Goal: Information Seeking & Learning: Find specific fact

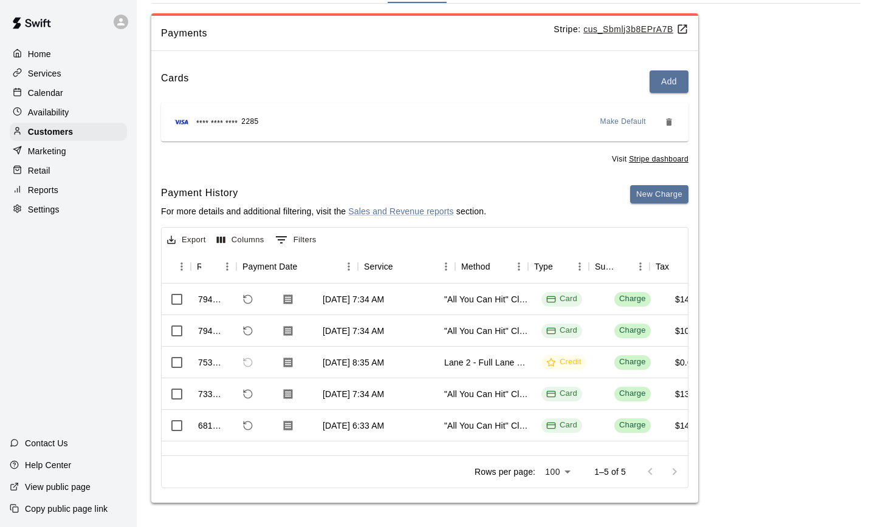
scroll to position [0, 80]
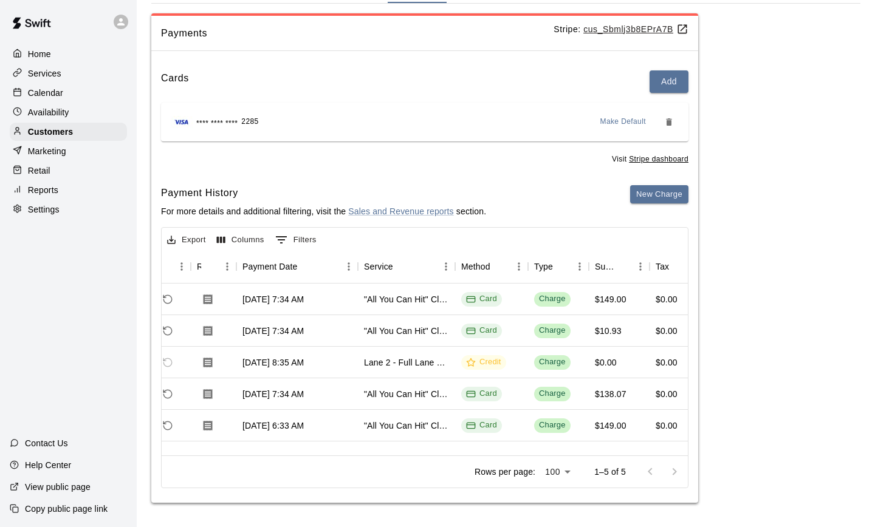
click at [49, 141] on div "Home Services Calendar Availability Customers Marketing Retail Reports Settings" at bounding box center [68, 132] width 137 height 176
click at [49, 136] on p "Customers" at bounding box center [50, 132] width 45 height 12
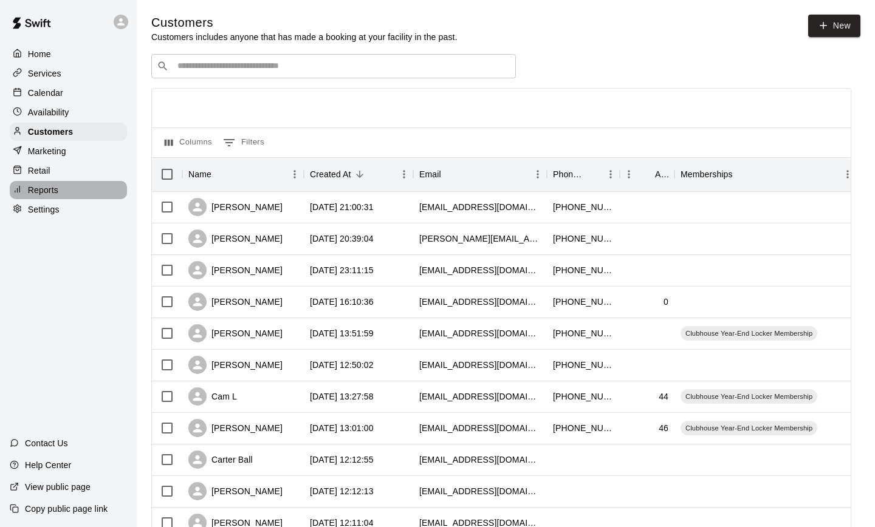
click at [48, 191] on p "Reports" at bounding box center [43, 190] width 30 height 12
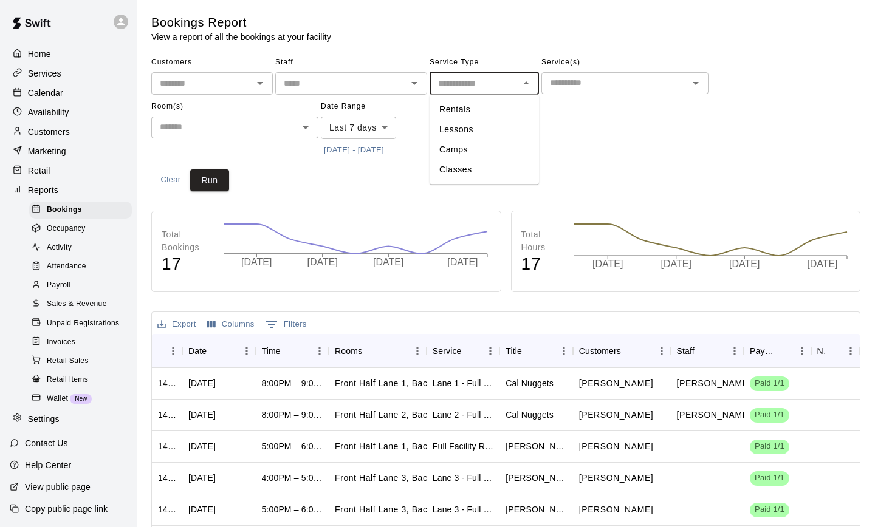
click at [453, 78] on input "text" at bounding box center [474, 83] width 82 height 15
click at [449, 129] on li "Lessons" at bounding box center [483, 130] width 109 height 20
type input "*******"
click at [211, 180] on button "Run" at bounding box center [209, 180] width 39 height 22
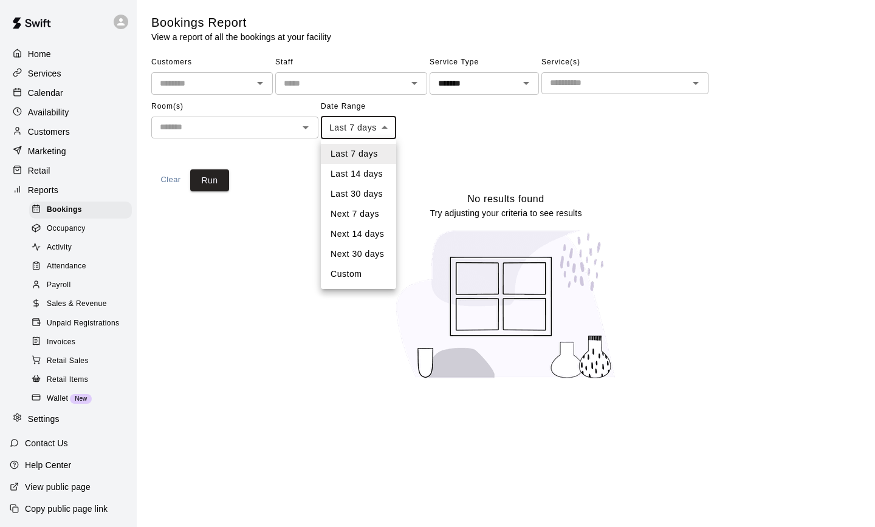
click at [347, 133] on body "Home Services Calendar Availability Customers Marketing Retail Reports Bookings…" at bounding box center [437, 197] width 875 height 395
click at [361, 178] on li "Last 14 days" at bounding box center [358, 174] width 75 height 20
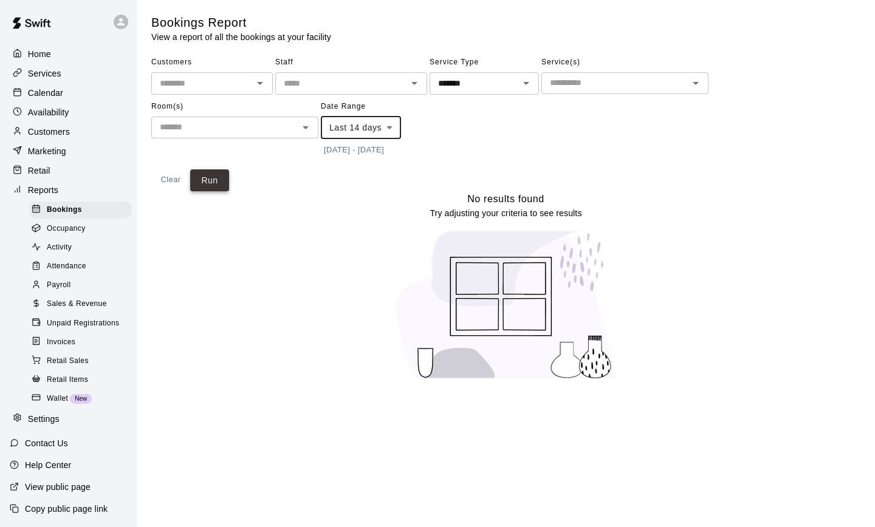
click at [228, 179] on button "Run" at bounding box center [209, 180] width 39 height 22
click at [356, 129] on body "Home Services Calendar Availability Customers Marketing Retail Reports Bookings…" at bounding box center [437, 197] width 875 height 395
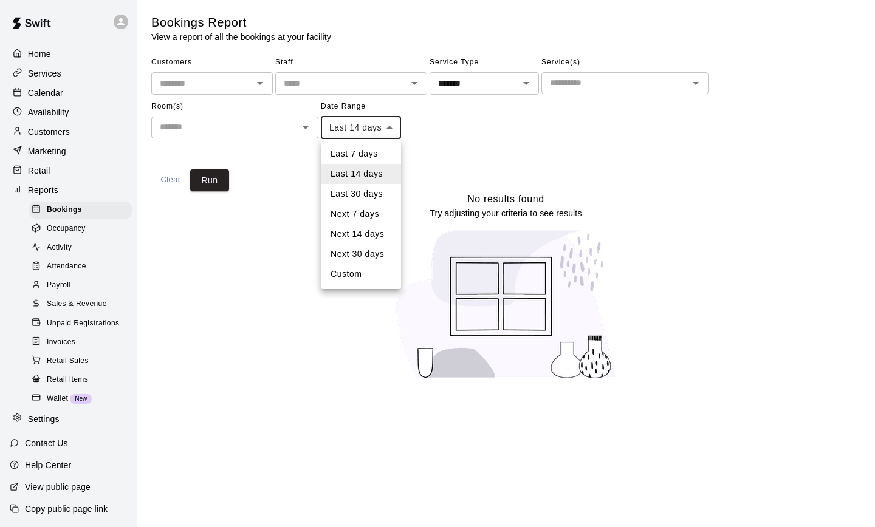
click at [354, 196] on li "Last 30 days" at bounding box center [361, 194] width 80 height 20
type input "*****"
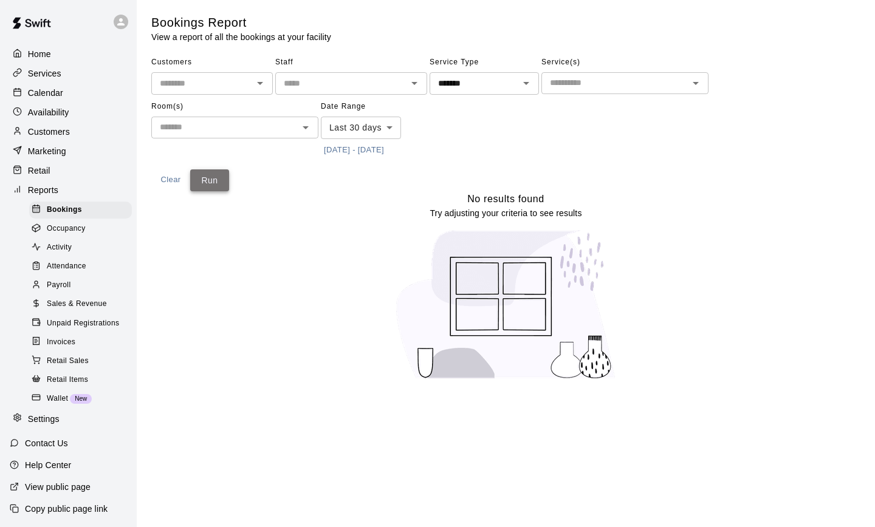
click at [215, 184] on button "Run" at bounding box center [209, 180] width 39 height 22
click at [63, 208] on span "Bookings" at bounding box center [64, 210] width 35 height 12
click at [65, 229] on span "Occupancy" at bounding box center [66, 229] width 39 height 12
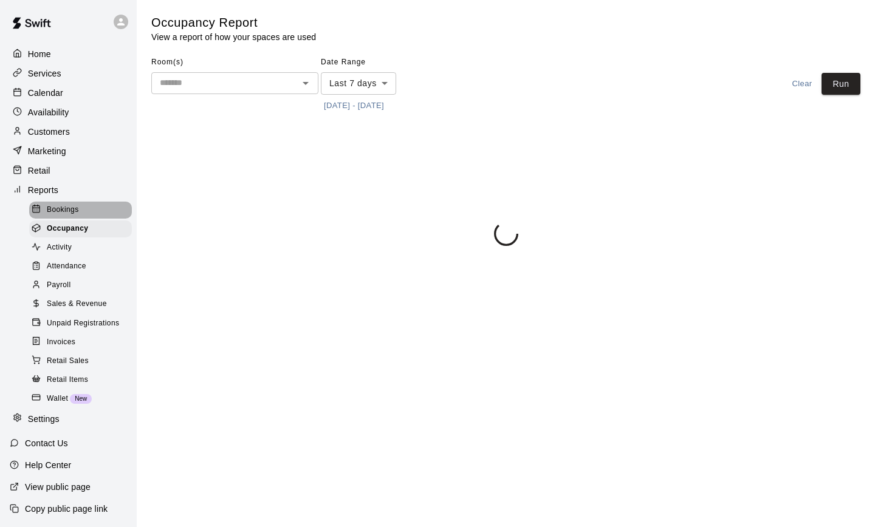
click at [62, 205] on span "Bookings" at bounding box center [63, 210] width 32 height 12
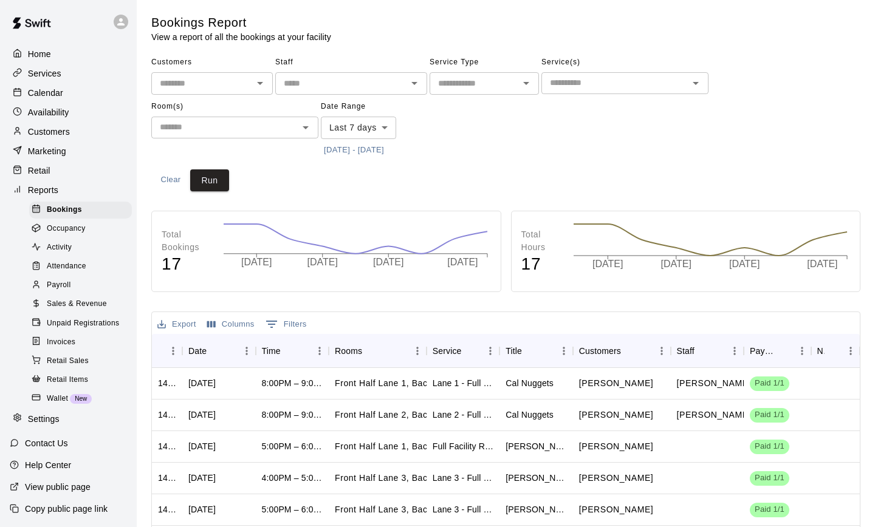
click at [65, 250] on span "Activity" at bounding box center [59, 248] width 25 height 12
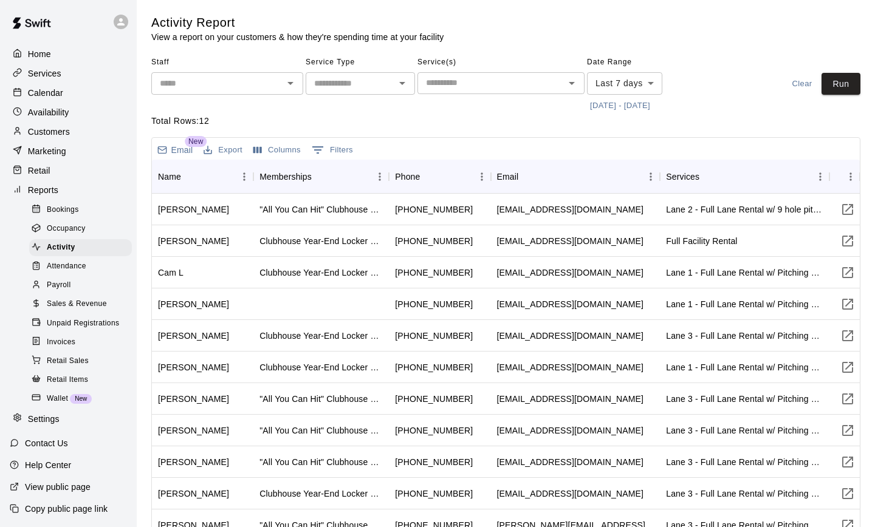
click at [483, 91] on div "​" at bounding box center [500, 83] width 167 height 22
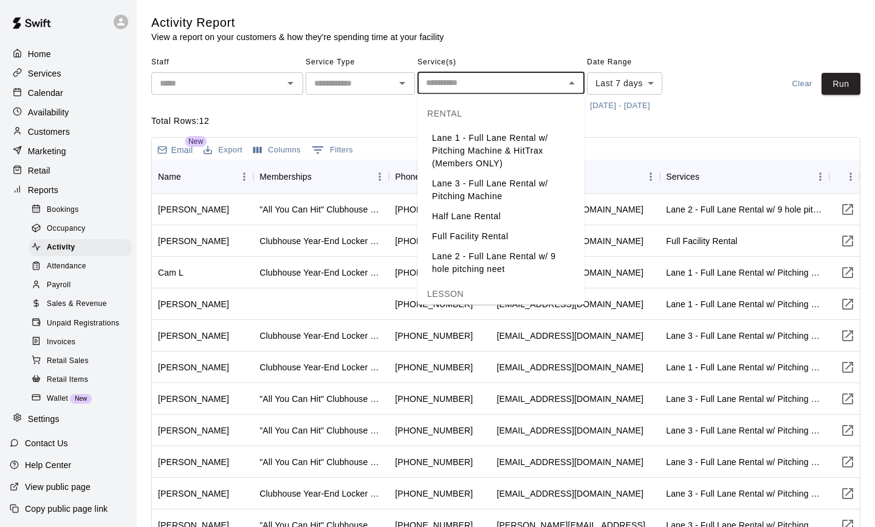
click at [483, 91] on div "​" at bounding box center [500, 83] width 167 height 22
click at [476, 84] on input "text" at bounding box center [491, 82] width 140 height 15
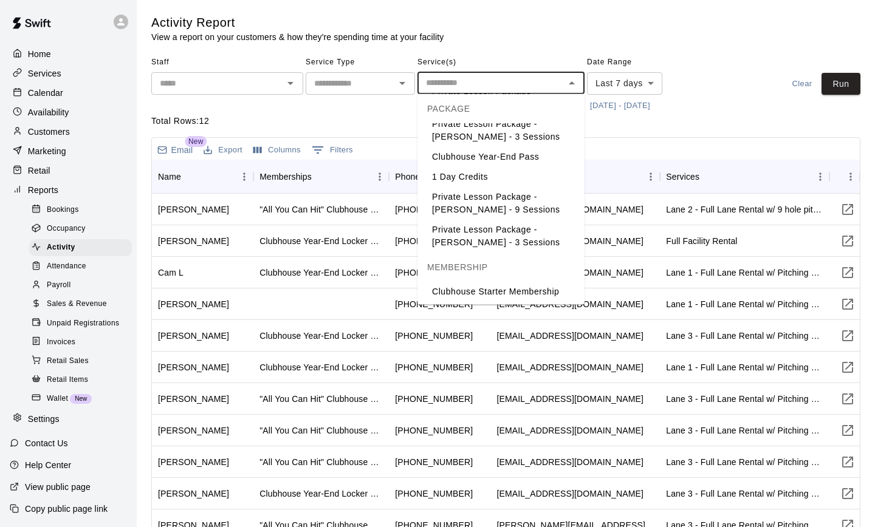
scroll to position [609, 0]
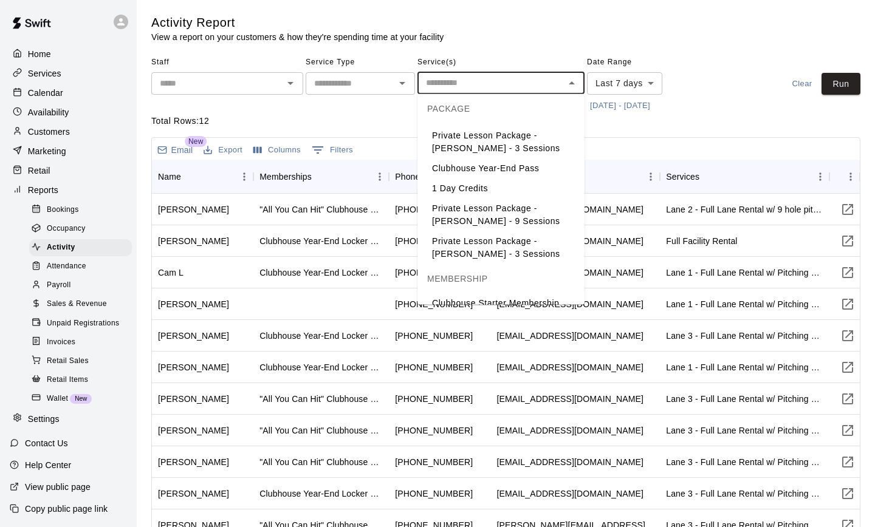
click at [470, 199] on li "Private Lesson Package - Tyger Pederson - 9 Sessions" at bounding box center [500, 215] width 167 height 33
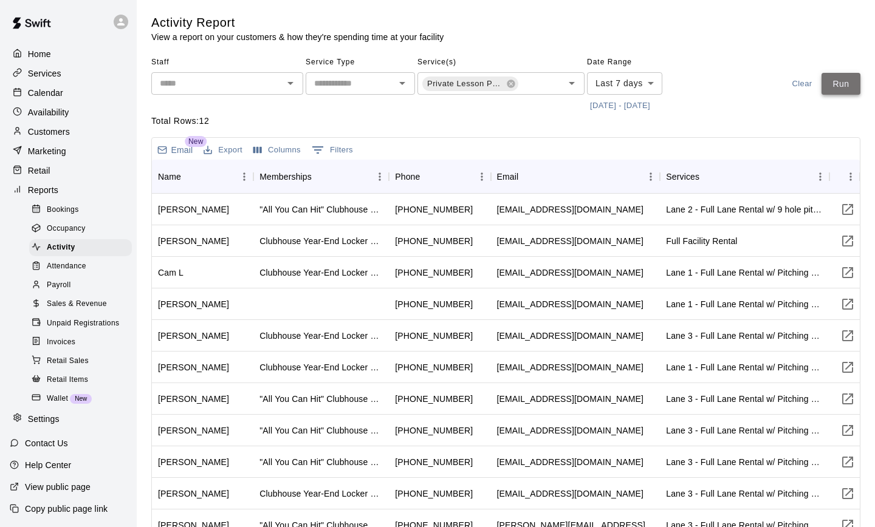
click at [842, 89] on button "Run" at bounding box center [840, 84] width 39 height 22
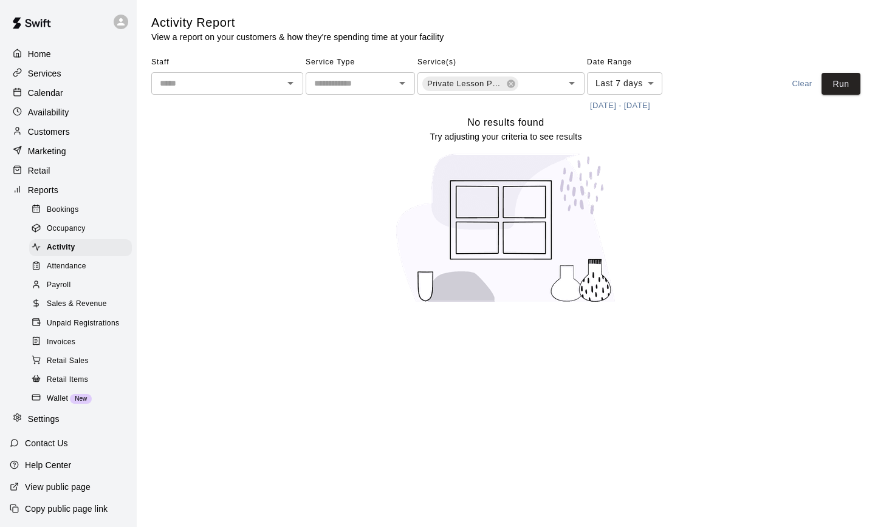
click at [637, 87] on body "Home Services Calendar Availability Customers Marketing Retail Reports Bookings…" at bounding box center [437, 159] width 875 height 318
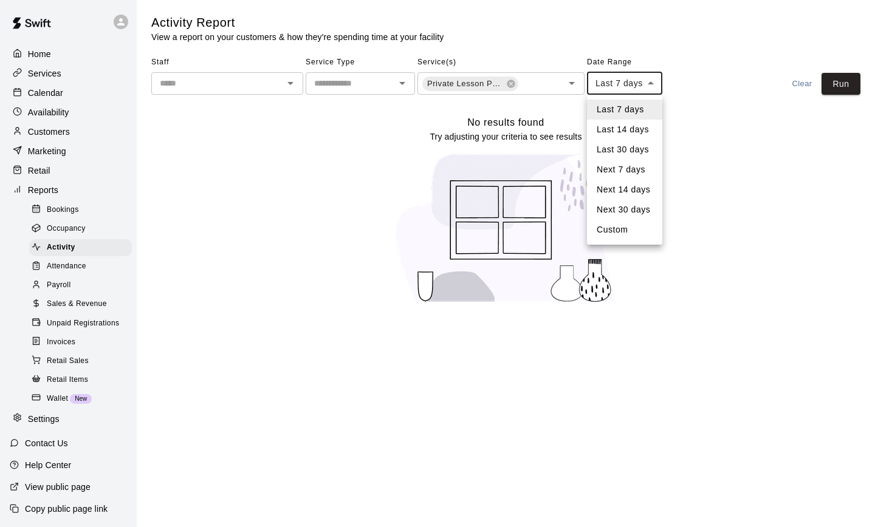
click at [623, 204] on li "Next 30 days" at bounding box center [624, 210] width 75 height 20
type input "*********"
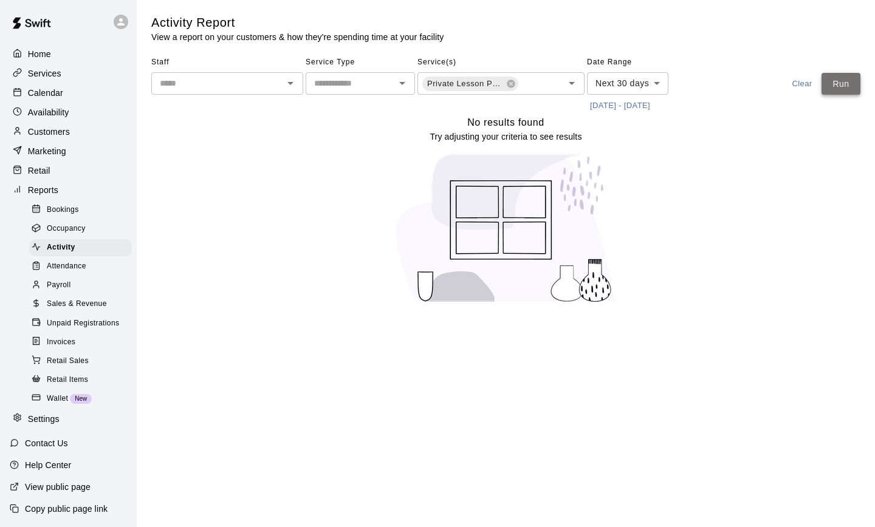
click at [848, 89] on button "Run" at bounding box center [840, 84] width 39 height 22
click at [836, 87] on button "Run" at bounding box center [840, 84] width 39 height 22
click at [510, 79] on icon at bounding box center [511, 84] width 10 height 10
click at [567, 82] on icon "Open" at bounding box center [571, 83] width 15 height 15
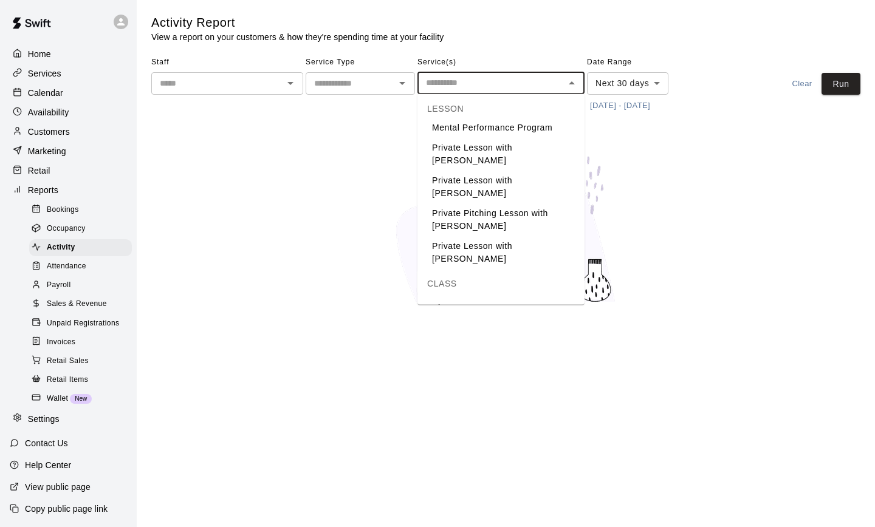
scroll to position [201, 0]
click at [494, 169] on li "Private Lesson with [PERSON_NAME]" at bounding box center [500, 156] width 167 height 33
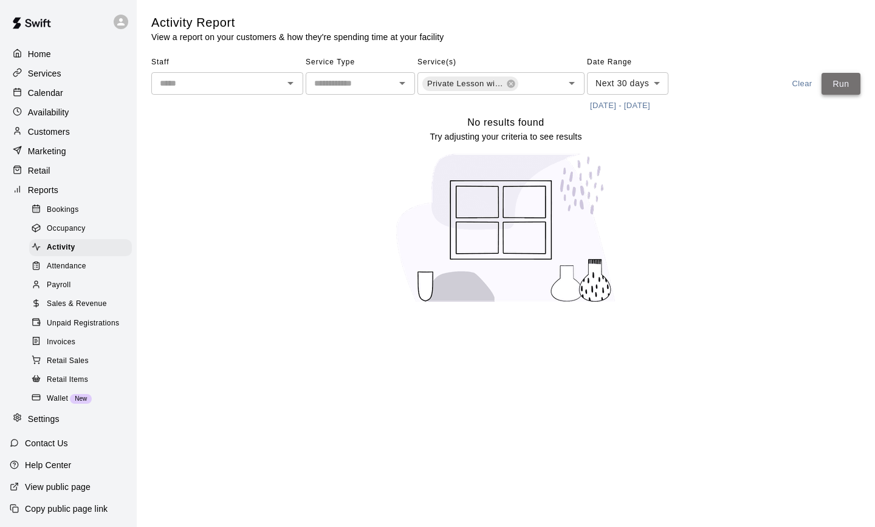
click at [847, 81] on button "Run" at bounding box center [840, 84] width 39 height 22
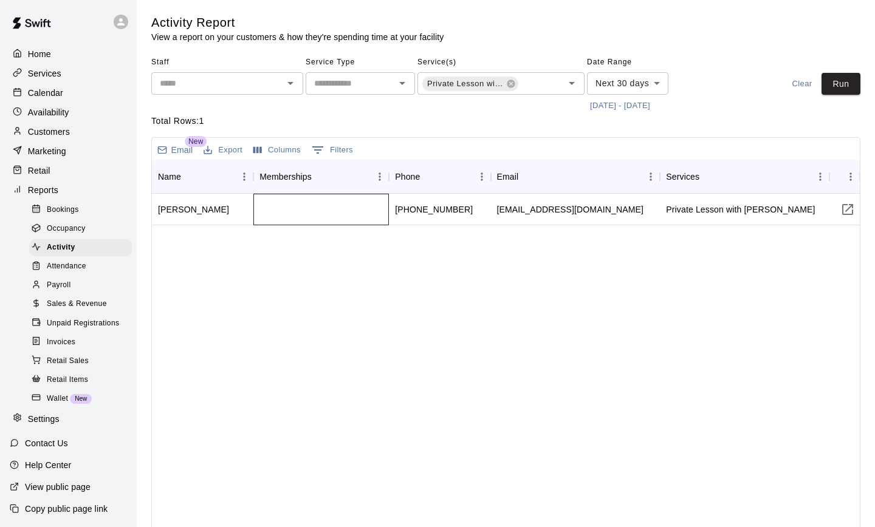
click at [293, 208] on div at bounding box center [320, 210] width 135 height 32
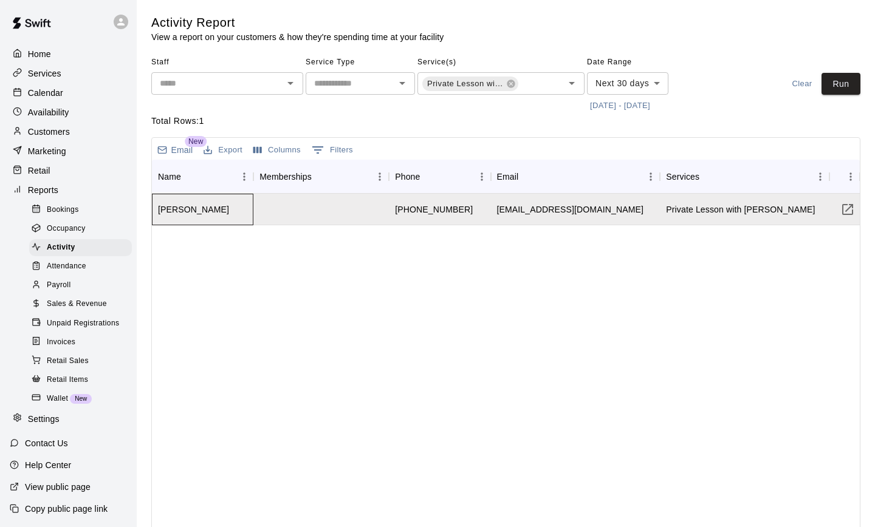
click at [211, 206] on div "[PERSON_NAME]" at bounding box center [202, 210] width 101 height 32
click at [844, 212] on icon "Visit customer page" at bounding box center [847, 209] width 15 height 15
click at [242, 203] on div "[PERSON_NAME]" at bounding box center [202, 210] width 101 height 32
click at [217, 86] on input "text" at bounding box center [217, 83] width 124 height 15
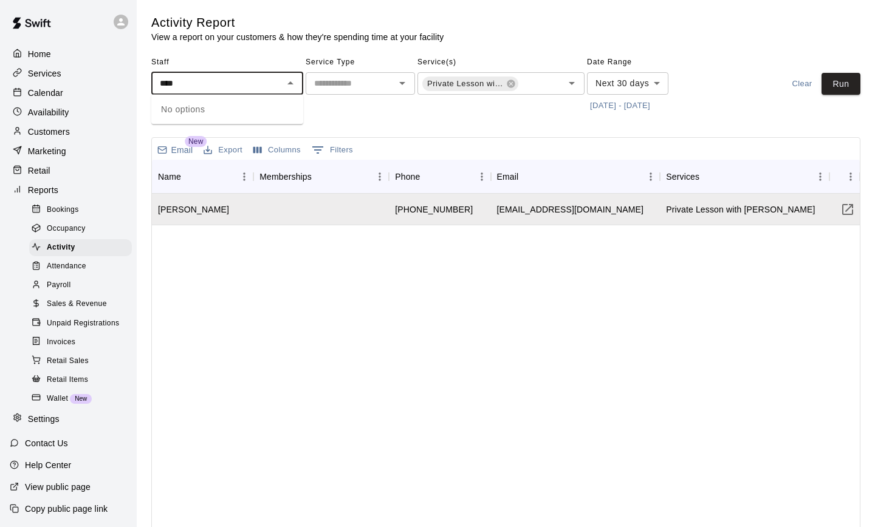
type input "****"
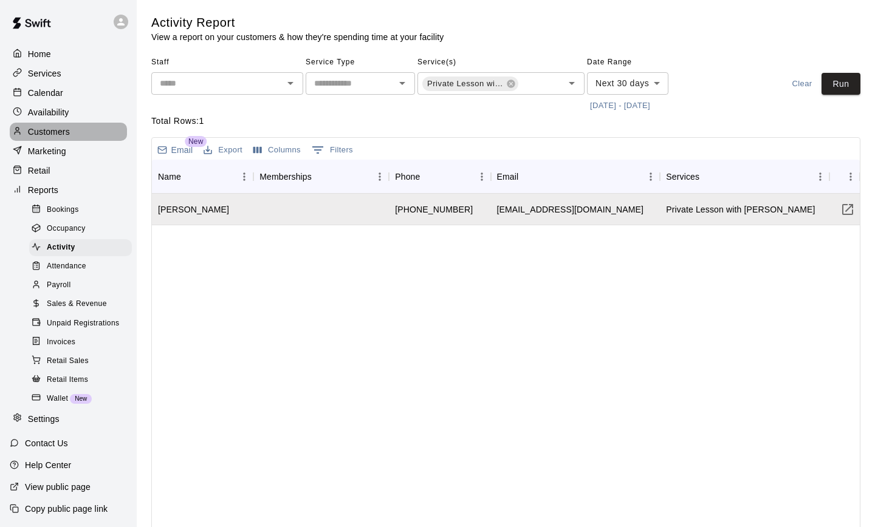
click at [52, 129] on p "Customers" at bounding box center [49, 132] width 42 height 12
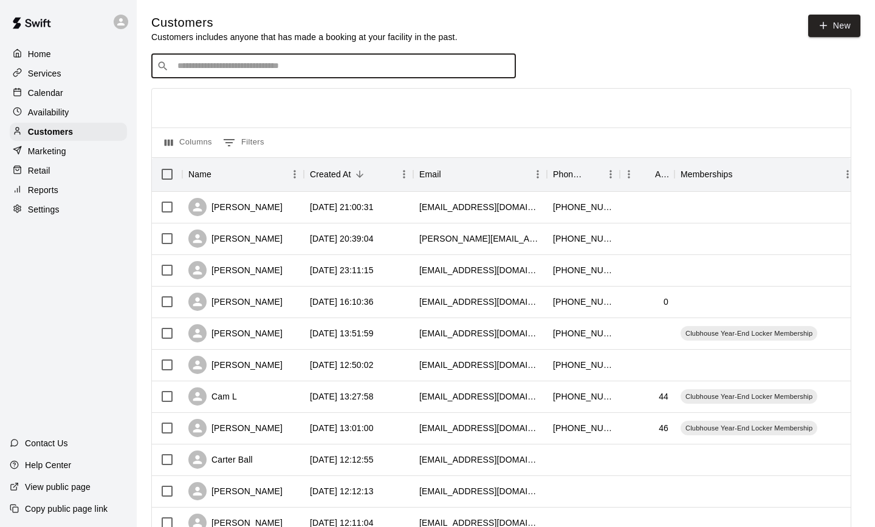
click at [273, 61] on input "Search customers by name or email" at bounding box center [342, 66] width 336 height 12
type input "****"
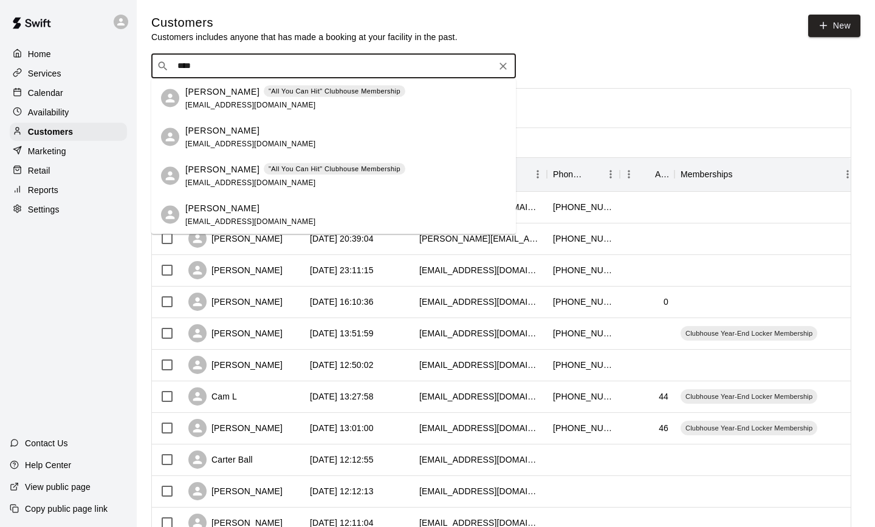
click at [257, 103] on span "aricsaunders@gmail.com" at bounding box center [250, 104] width 131 height 9
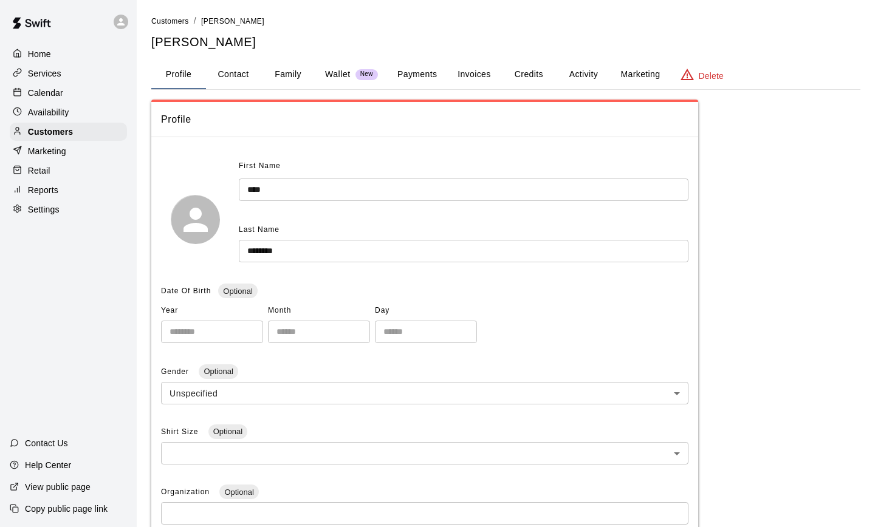
click at [577, 75] on button "Activity" at bounding box center [583, 74] width 55 height 29
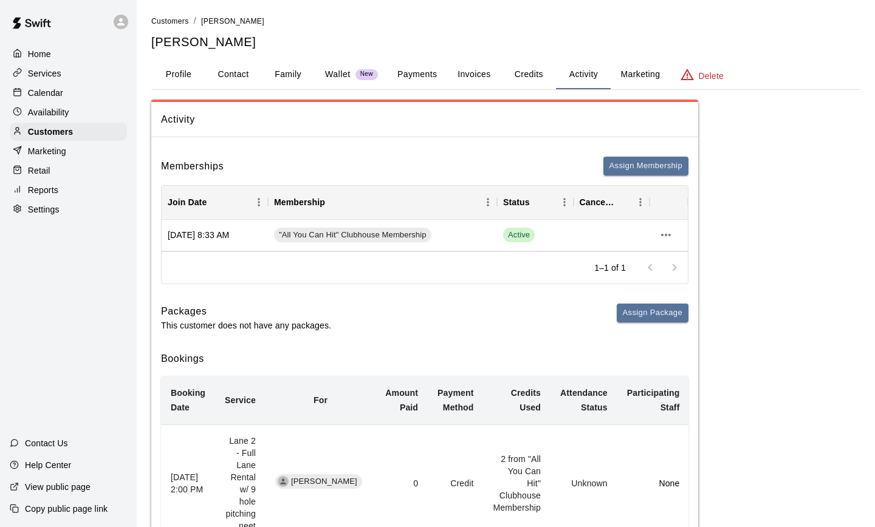
click at [418, 72] on button "Payments" at bounding box center [416, 74] width 59 height 29
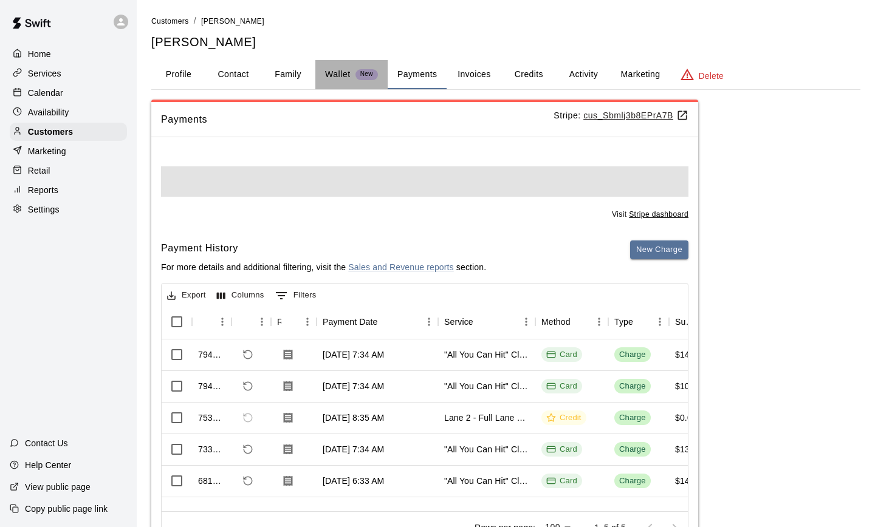
click at [335, 79] on p "Wallet" at bounding box center [338, 74] width 26 height 13
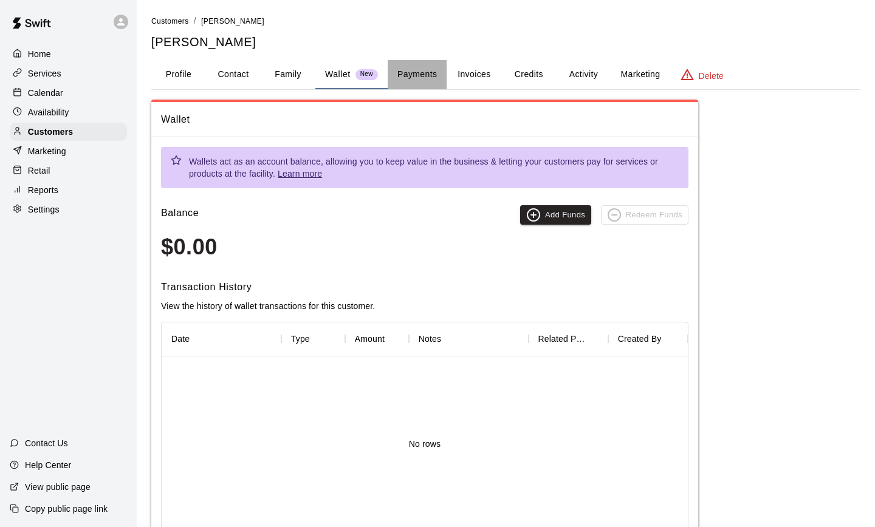
click at [417, 72] on button "Payments" at bounding box center [416, 74] width 59 height 29
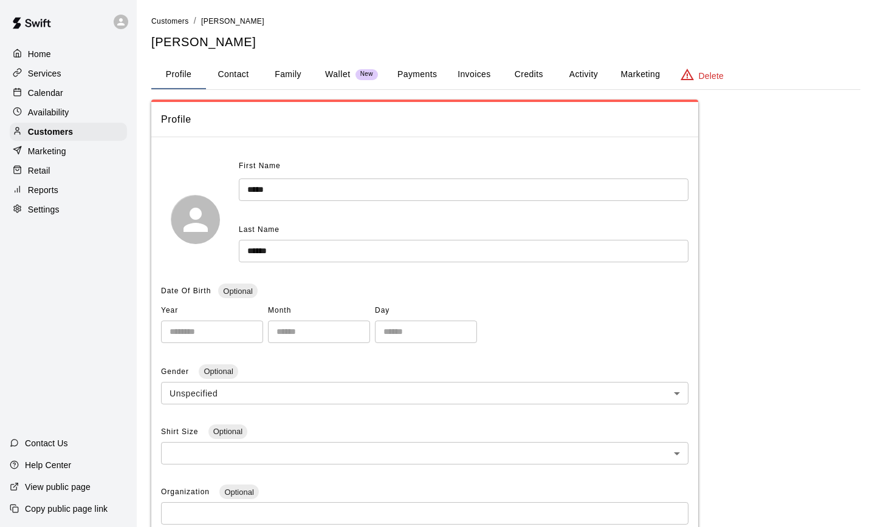
click at [275, 77] on button "Family" at bounding box center [288, 74] width 55 height 29
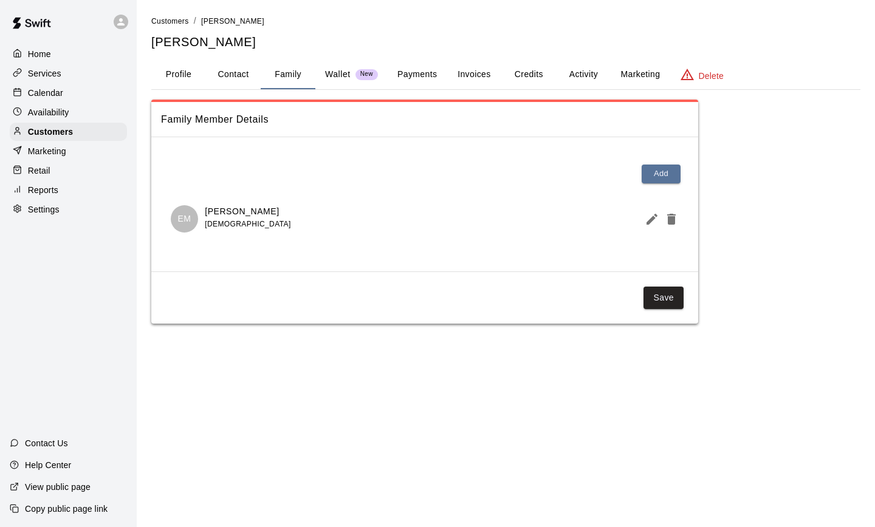
click at [239, 66] on button "Contact" at bounding box center [233, 74] width 55 height 29
select select "**"
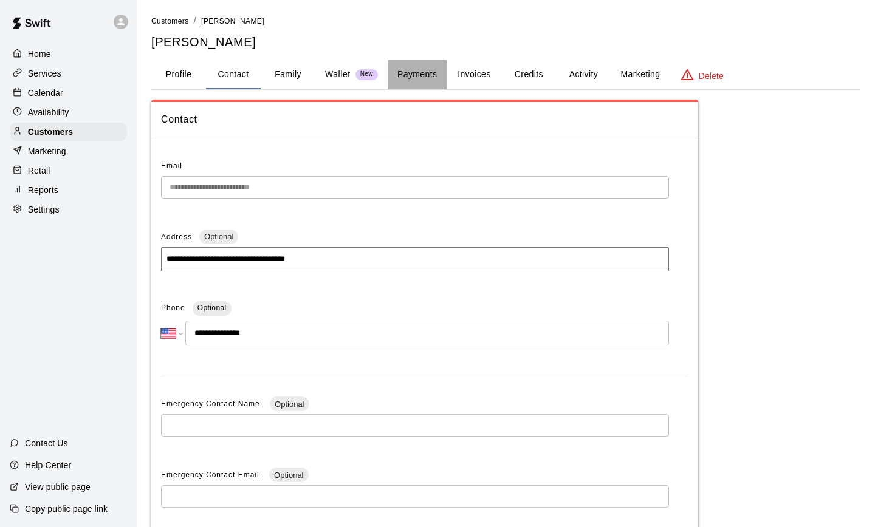
click at [435, 76] on button "Payments" at bounding box center [416, 74] width 59 height 29
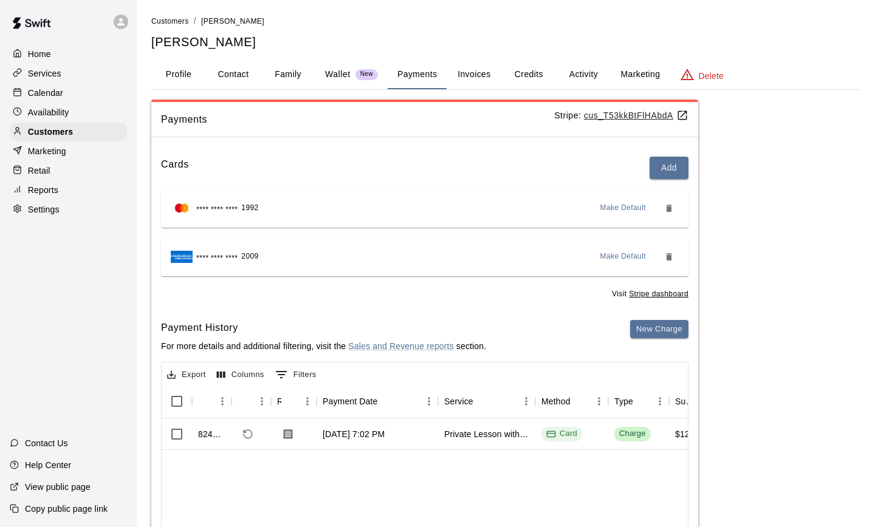
click at [369, 72] on span "New" at bounding box center [366, 74] width 22 height 8
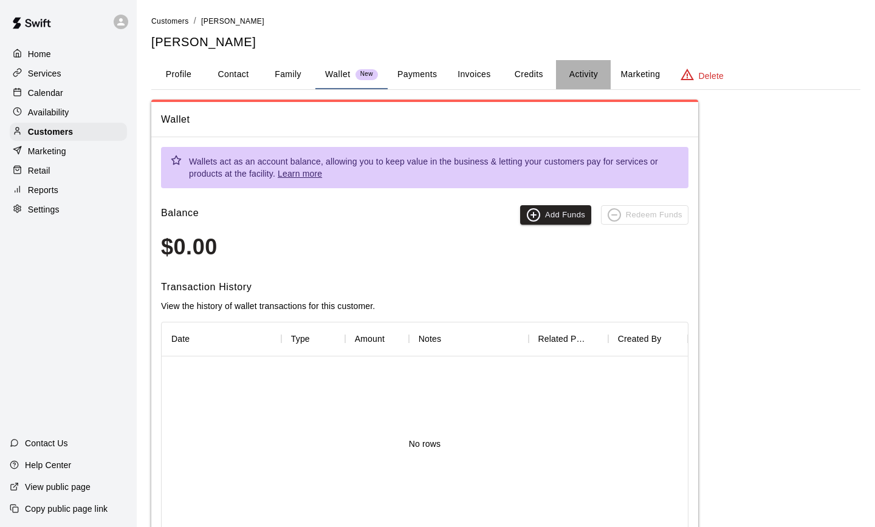
click at [584, 72] on button "Activity" at bounding box center [583, 74] width 55 height 29
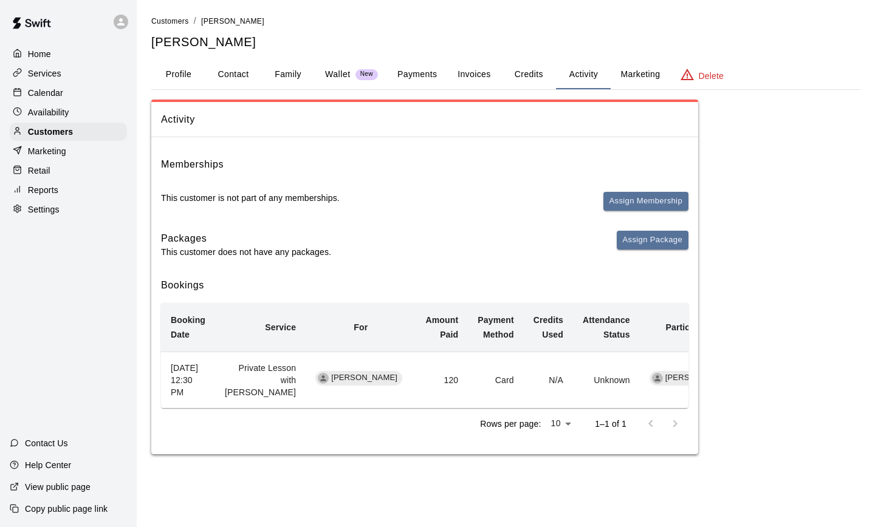
click at [573, 408] on td "Unknown" at bounding box center [606, 380] width 67 height 56
click at [326, 384] on span "[PERSON_NAME]" at bounding box center [364, 378] width 76 height 12
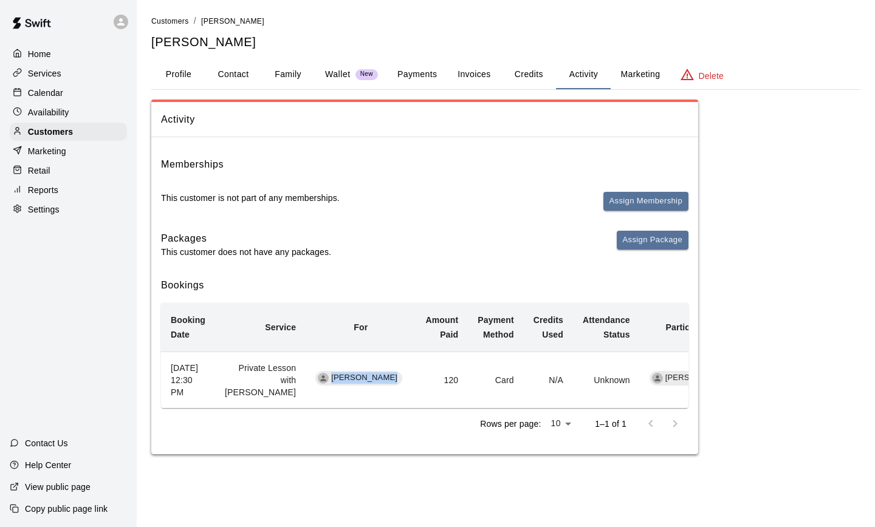
copy span "[PERSON_NAME]"
click at [49, 128] on p "Customers" at bounding box center [50, 132] width 45 height 12
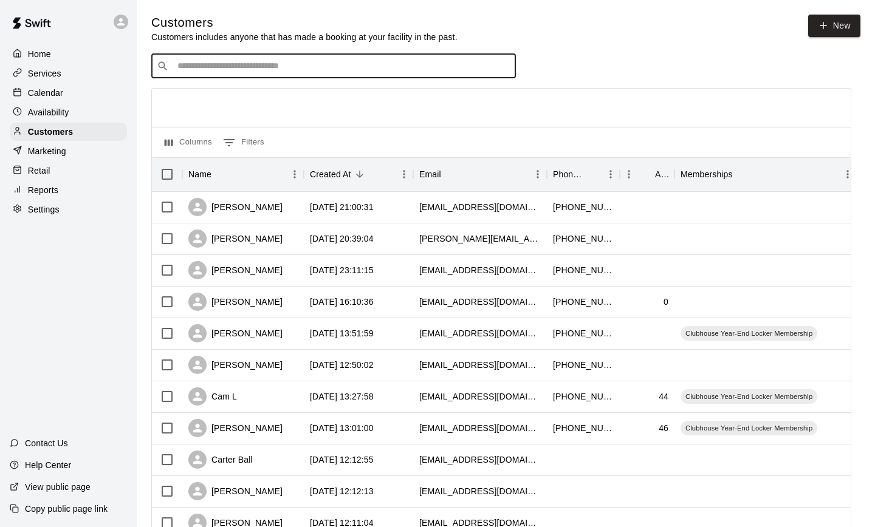
click at [201, 61] on input "Search customers by name or email" at bounding box center [342, 66] width 336 height 12
paste input "**********"
type input "**********"
click at [214, 103] on span "[EMAIL_ADDRESS][DOMAIN_NAME]" at bounding box center [250, 104] width 131 height 9
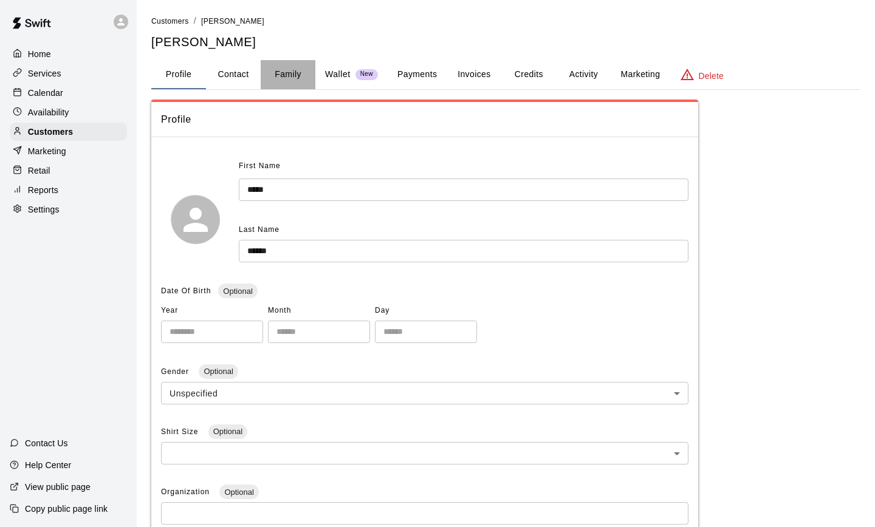
click at [285, 76] on button "Family" at bounding box center [288, 74] width 55 height 29
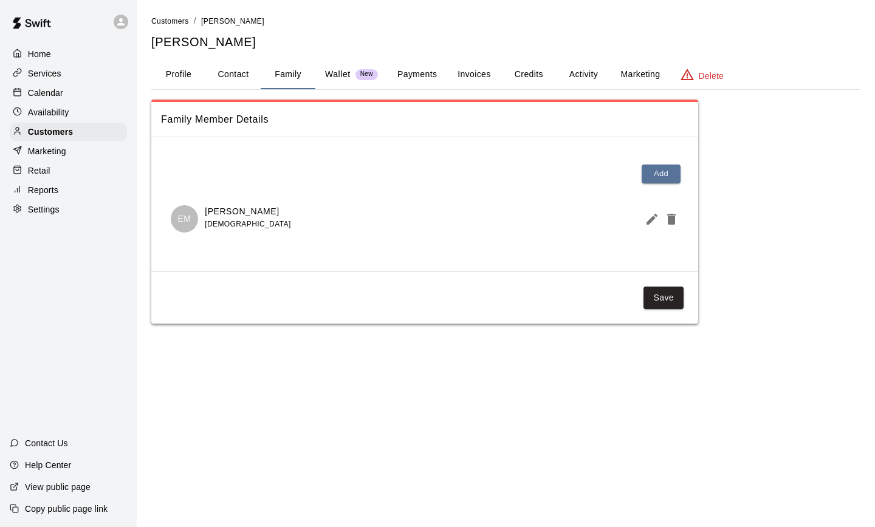
click at [237, 74] on button "Contact" at bounding box center [233, 74] width 55 height 29
select select "**"
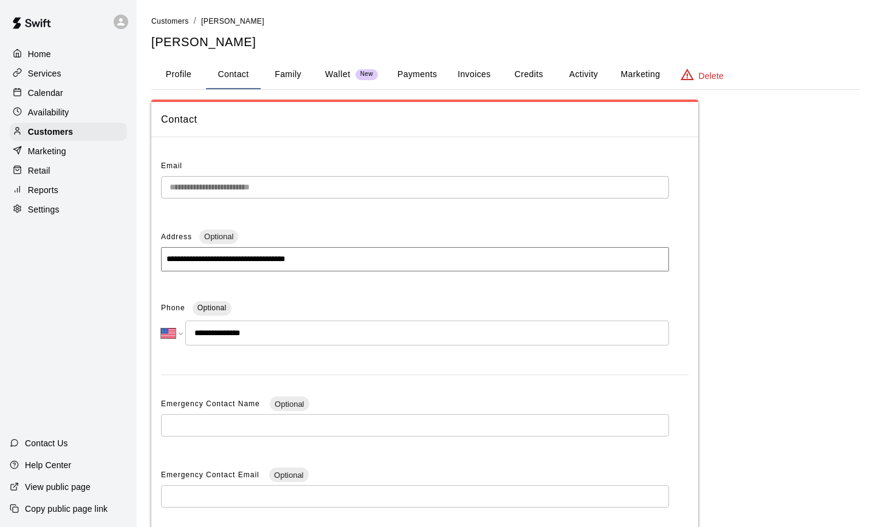
click at [288, 72] on button "Family" at bounding box center [288, 74] width 55 height 29
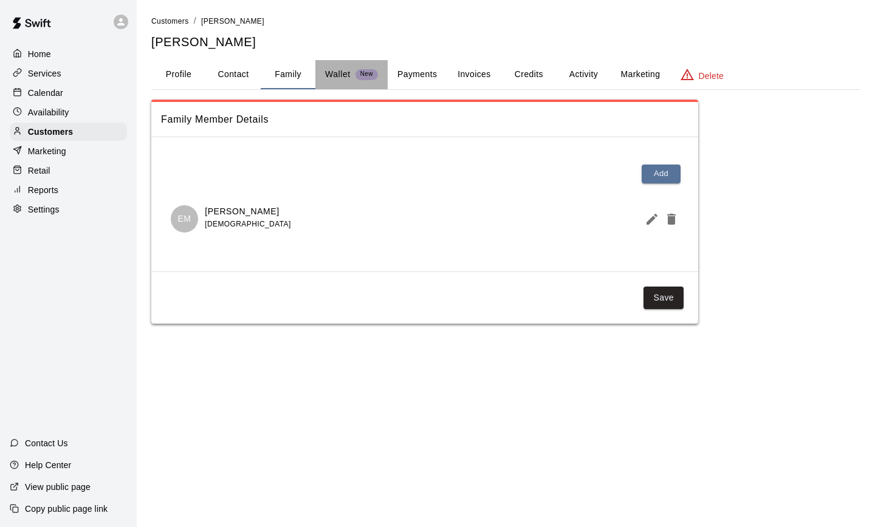
click at [339, 72] on p "Wallet" at bounding box center [338, 74] width 26 height 13
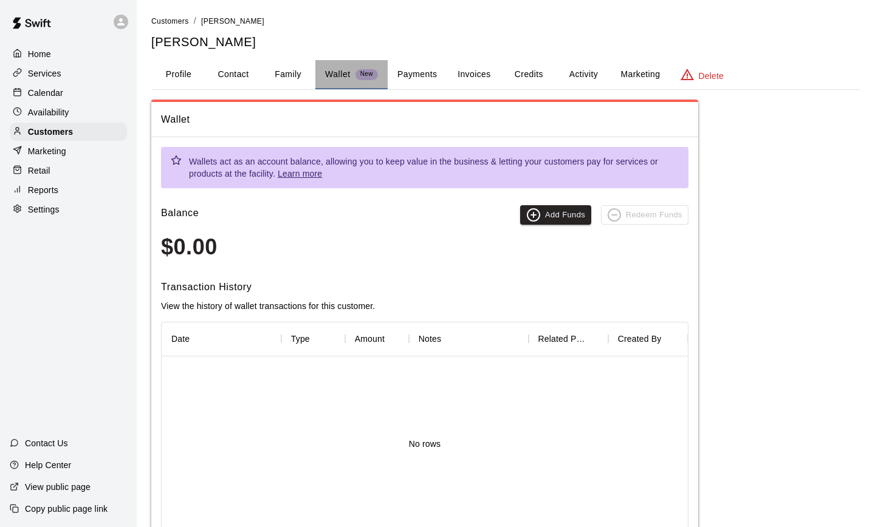
click at [379, 73] on button "Wallet New" at bounding box center [351, 74] width 72 height 29
click at [403, 73] on button "Payments" at bounding box center [416, 74] width 59 height 29
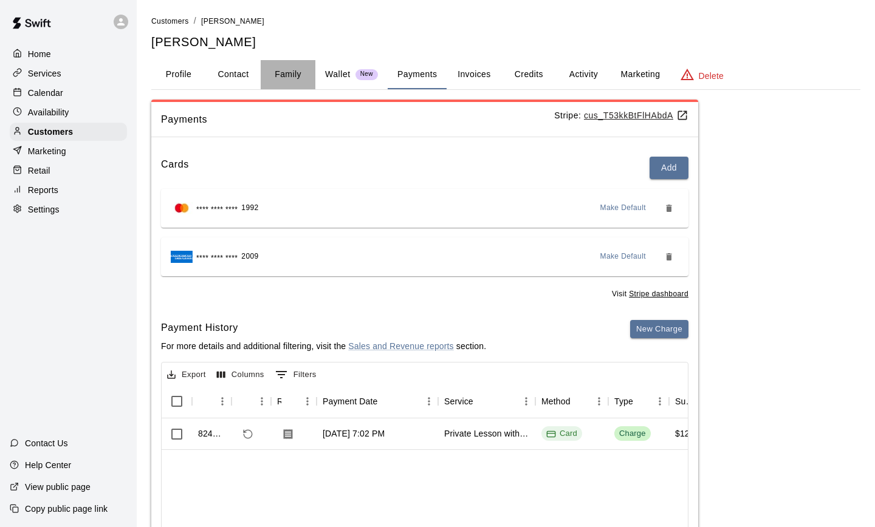
click at [302, 73] on button "Family" at bounding box center [288, 74] width 55 height 29
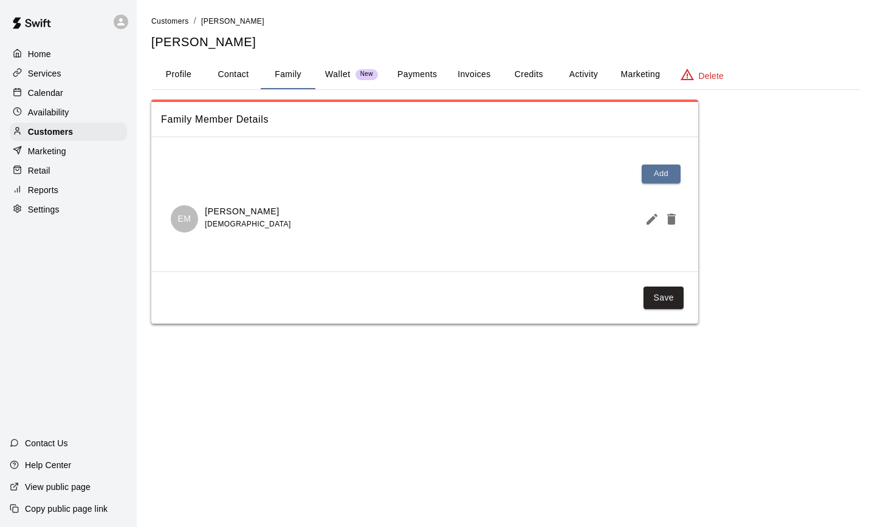
click at [230, 87] on button "Contact" at bounding box center [233, 74] width 55 height 29
select select "**"
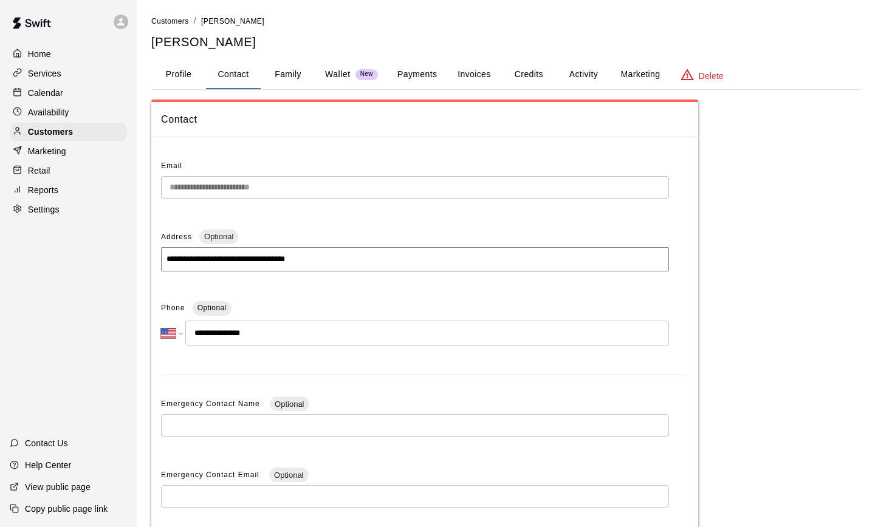
click at [200, 46] on h5 "[PERSON_NAME]" at bounding box center [505, 42] width 709 height 16
copy h5 "[PERSON_NAME]"
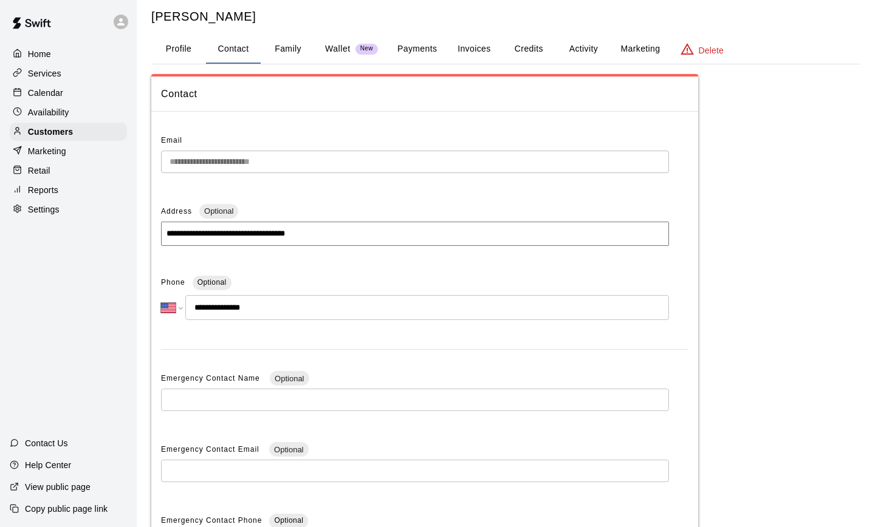
scroll to position [61, 0]
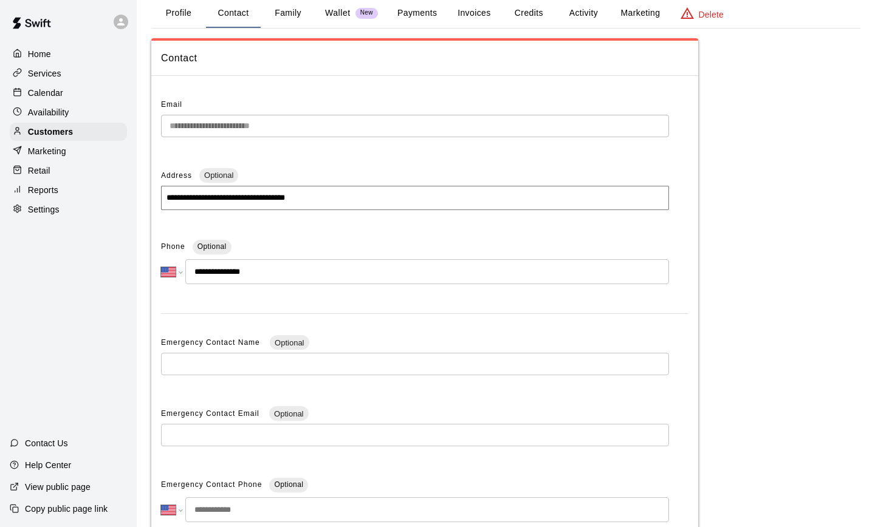
click at [291, 284] on input "**********" at bounding box center [426, 271] width 483 height 25
